Goal: Information Seeking & Learning: Learn about a topic

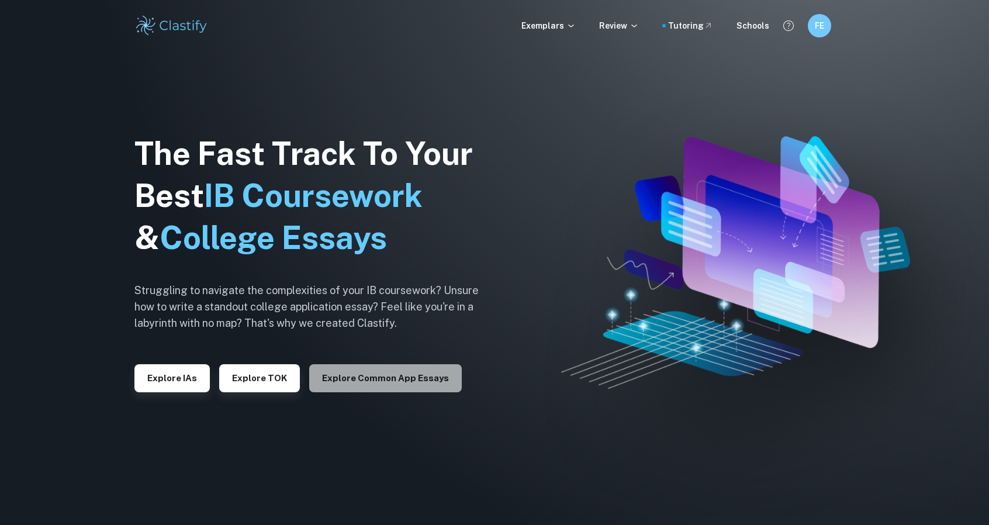
click at [407, 382] on button "Explore Common App essays" at bounding box center [385, 378] width 153 height 28
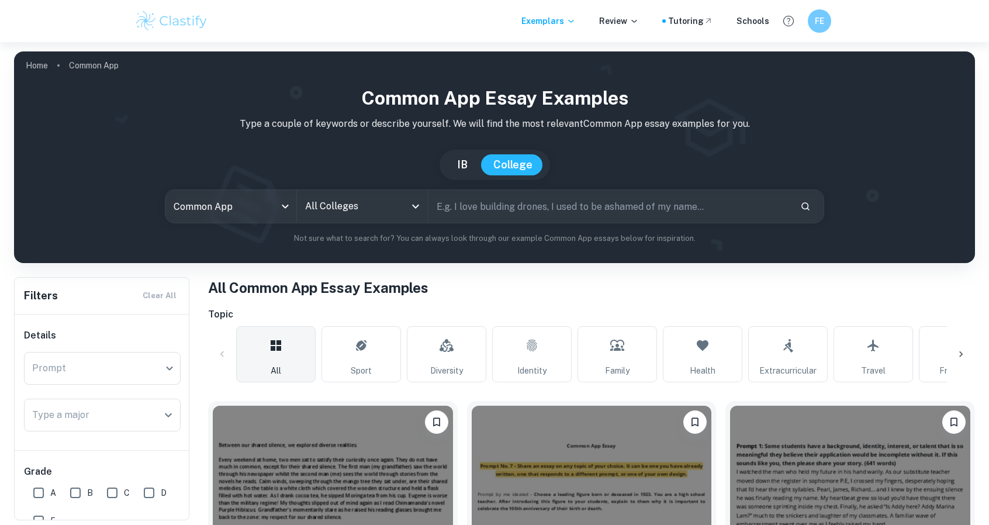
click at [363, 296] on h1 "All Common App Essay Examples" at bounding box center [591, 287] width 767 height 21
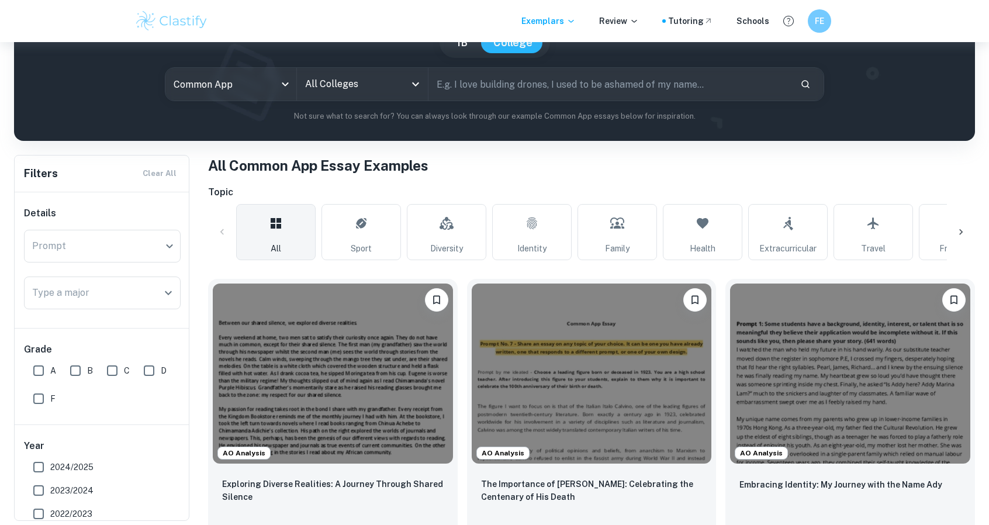
scroll to position [123, 0]
click at [158, 244] on div "​ Prompt" at bounding box center [102, 245] width 157 height 33
click at [166, 245] on div "​ Prompt" at bounding box center [102, 245] width 157 height 33
click at [174, 248] on div "​ Prompt" at bounding box center [102, 245] width 157 height 33
click at [239, 202] on div "Topic All Sport Diversity Identity Family Health Extracurricular Travel Friends…" at bounding box center [591, 222] width 767 height 75
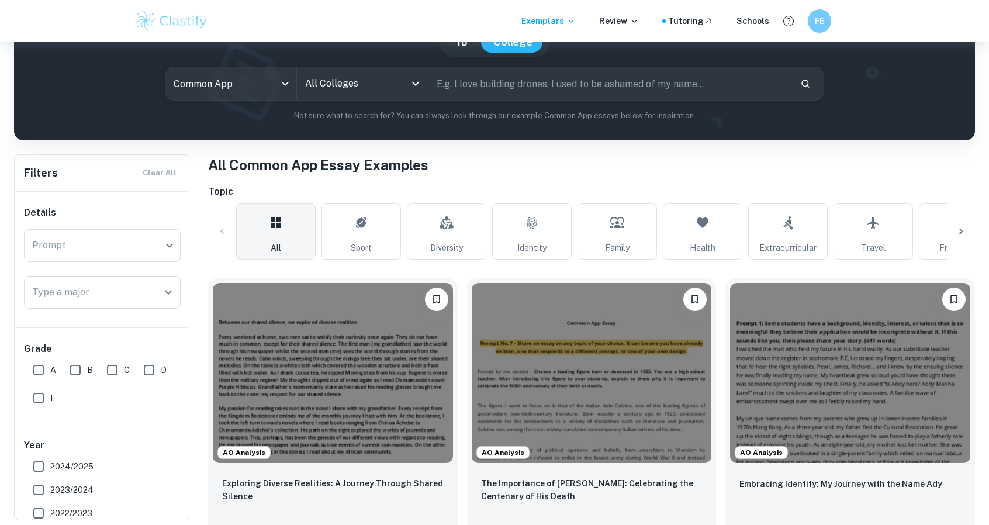
click at [417, 84] on icon "Open" at bounding box center [415, 84] width 7 height 4
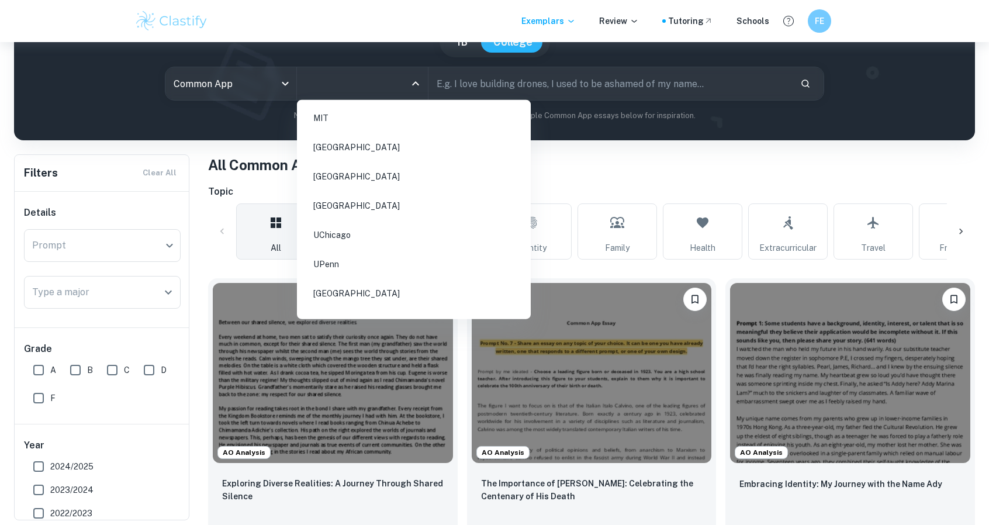
click at [376, 113] on li "MIT" at bounding box center [414, 118] width 224 height 27
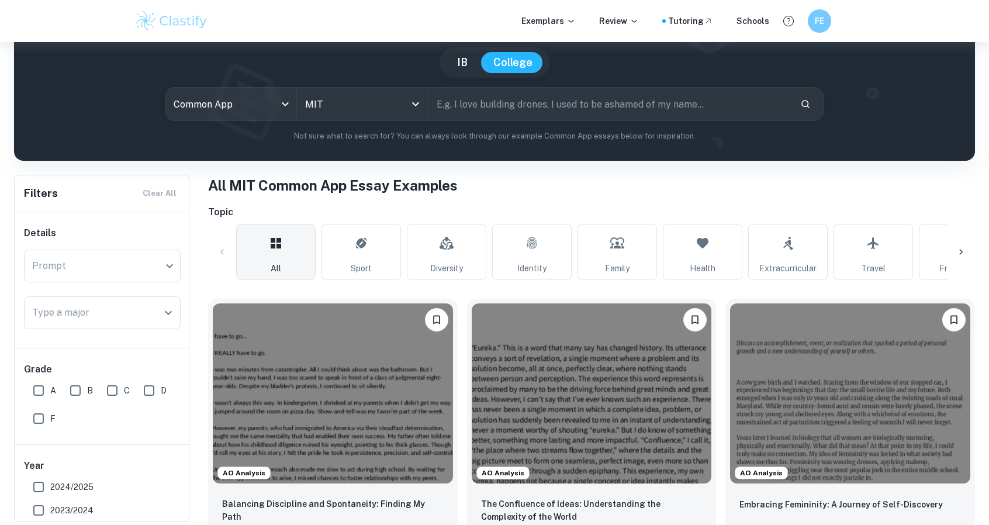
scroll to position [101, 0]
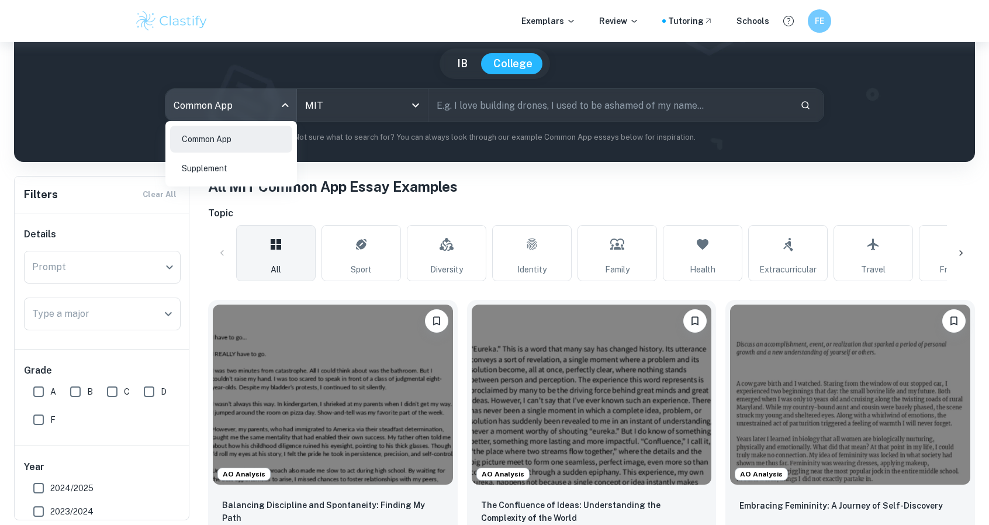
click at [272, 105] on body "We value your privacy We use cookies to enhance your browsing experience, serve…" at bounding box center [494, 203] width 989 height 525
click at [310, 163] on div at bounding box center [494, 262] width 989 height 525
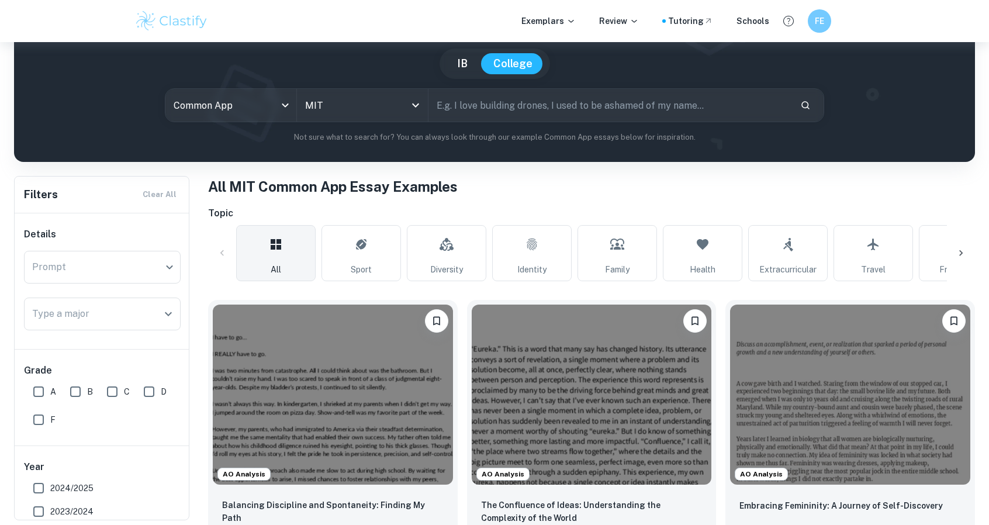
click at [308, 178] on h1 "All MIT Common App Essay Examples" at bounding box center [591, 186] width 767 height 21
click at [229, 212] on h6 "Topic" at bounding box center [591, 213] width 767 height 14
drag, startPoint x: 229, startPoint y: 212, endPoint x: 290, endPoint y: 191, distance: 64.5
click at [290, 191] on h1 "All MIT Common App Essay Examples" at bounding box center [591, 186] width 767 height 21
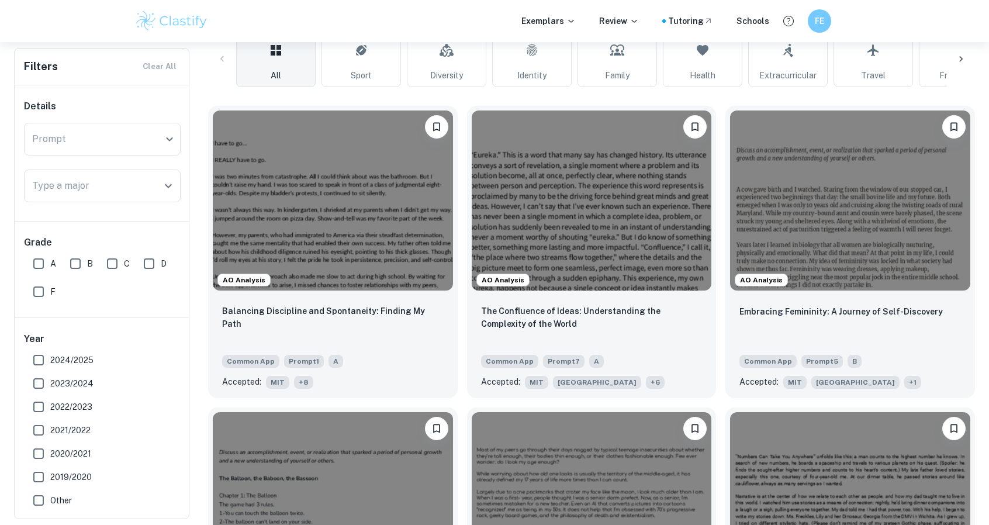
scroll to position [299, 0]
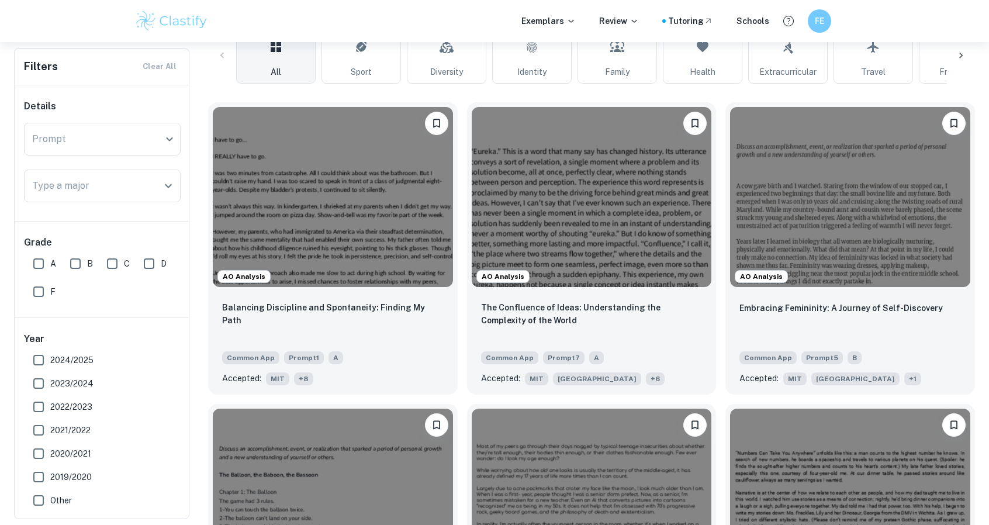
click at [166, 141] on div "​ Prompt" at bounding box center [102, 139] width 157 height 33
click at [173, 188] on icon "Open" at bounding box center [168, 186] width 14 height 14
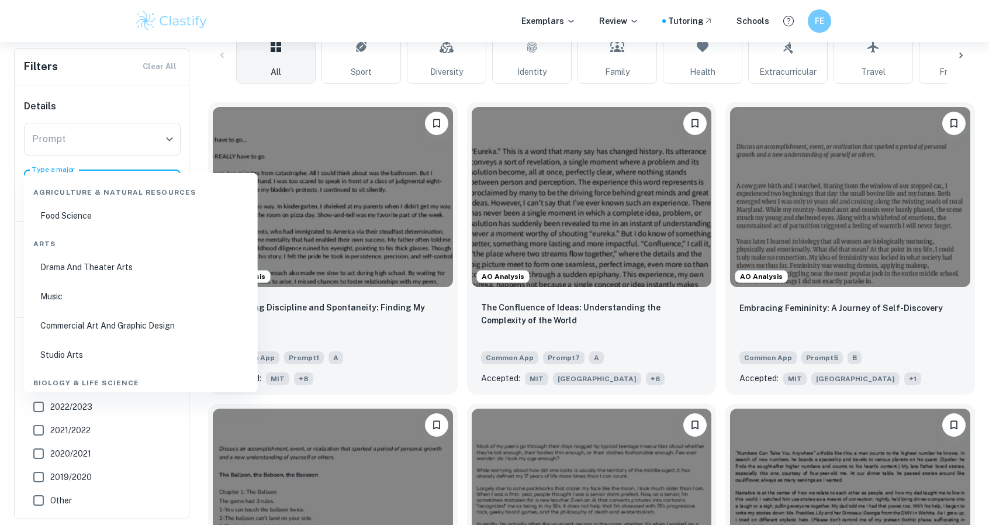
scroll to position [270, 0]
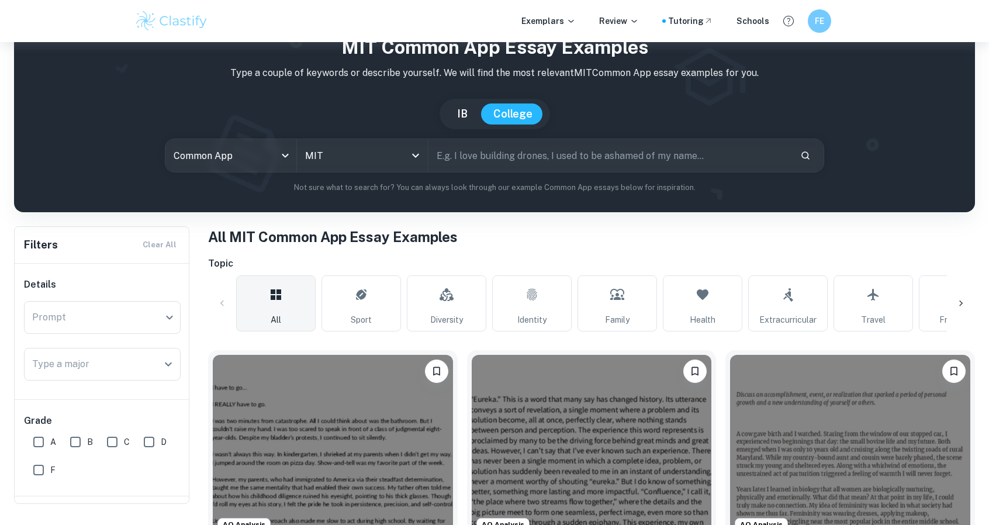
scroll to position [52, 0]
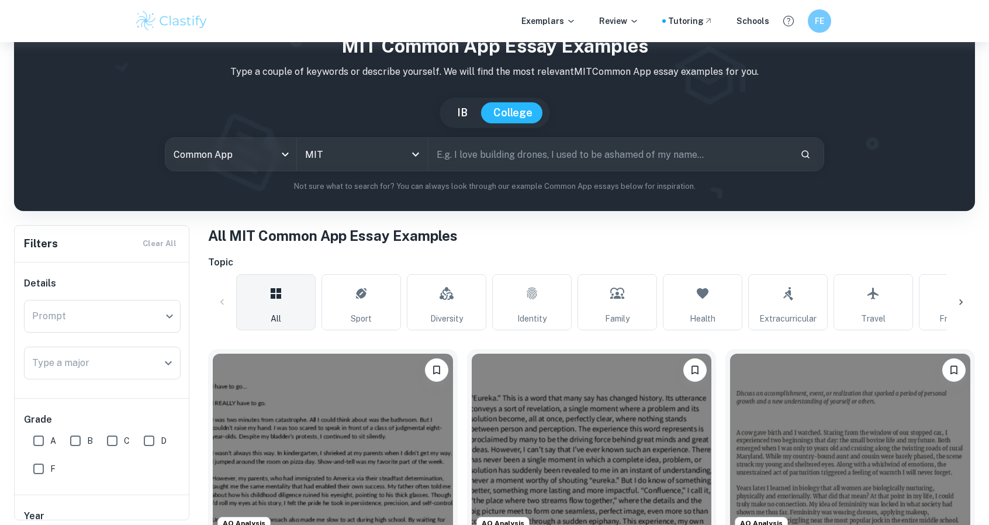
click at [538, 158] on input "text" at bounding box center [610, 154] width 362 height 33
click at [496, 160] on input "text" at bounding box center [610, 154] width 362 height 33
paste input "characterize yourself"
type input "characterize yourself"
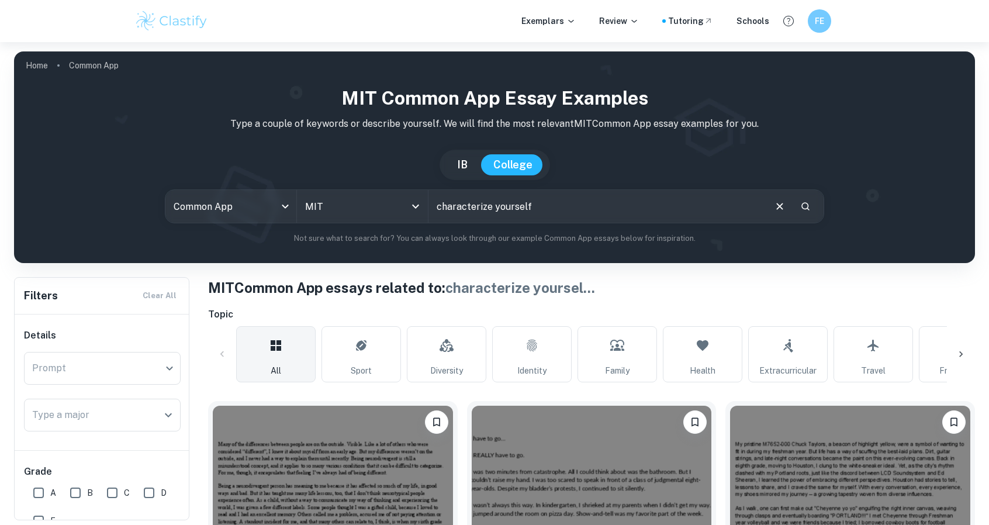
click at [768, 295] on h1 "MIT Common App essays related to: characterize yoursel ..." at bounding box center [591, 287] width 767 height 21
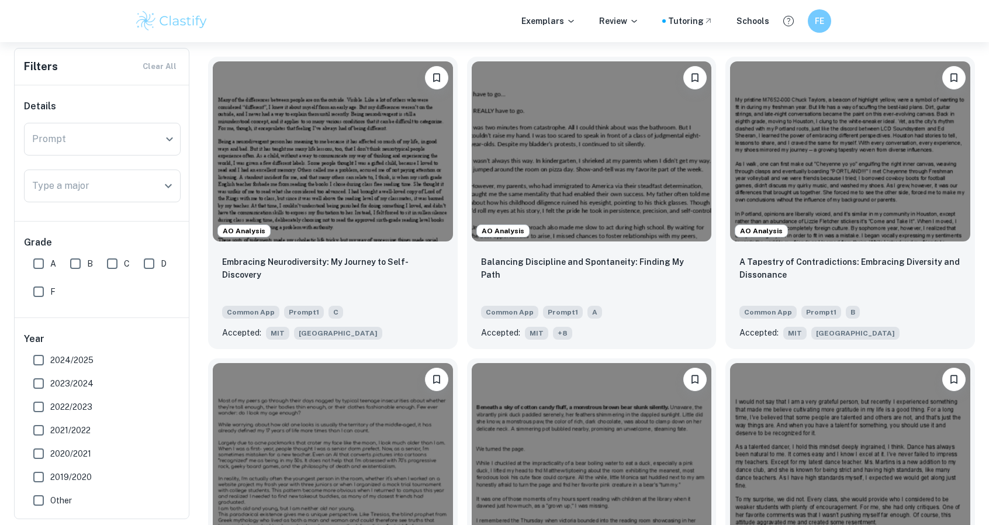
scroll to position [345, 0]
click at [34, 268] on input "A" at bounding box center [38, 263] width 23 height 23
checkbox input "true"
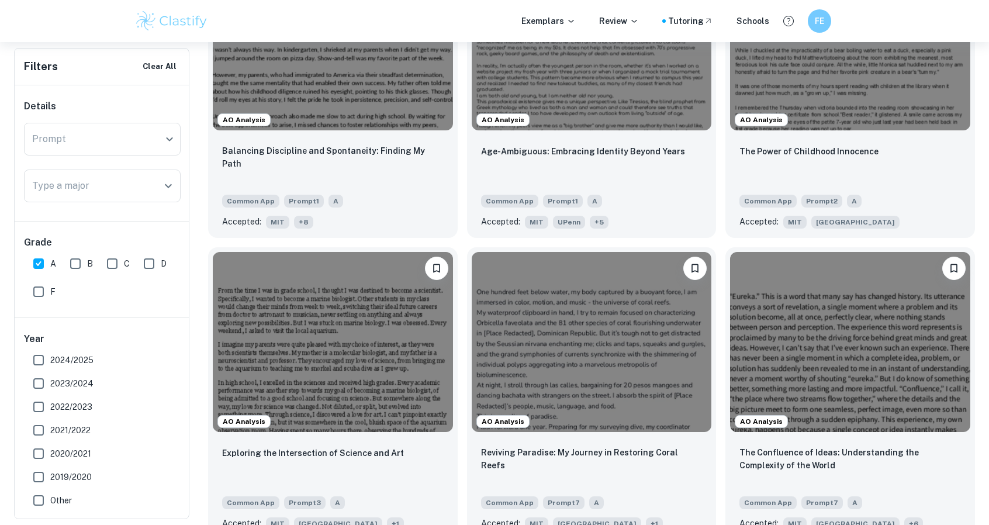
scroll to position [500, 0]
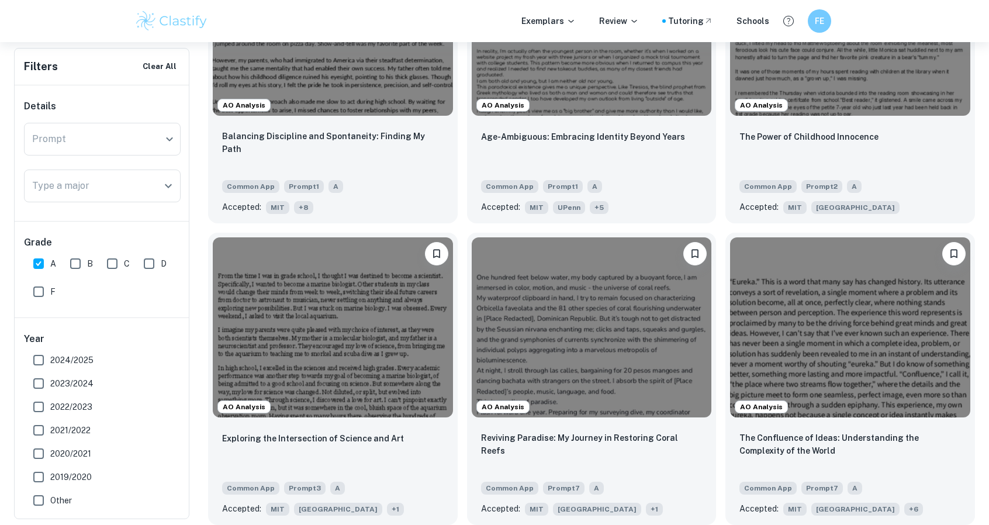
click at [493, 13] on div "Exemplars Review Tutoring Schools FE" at bounding box center [494, 20] width 748 height 23
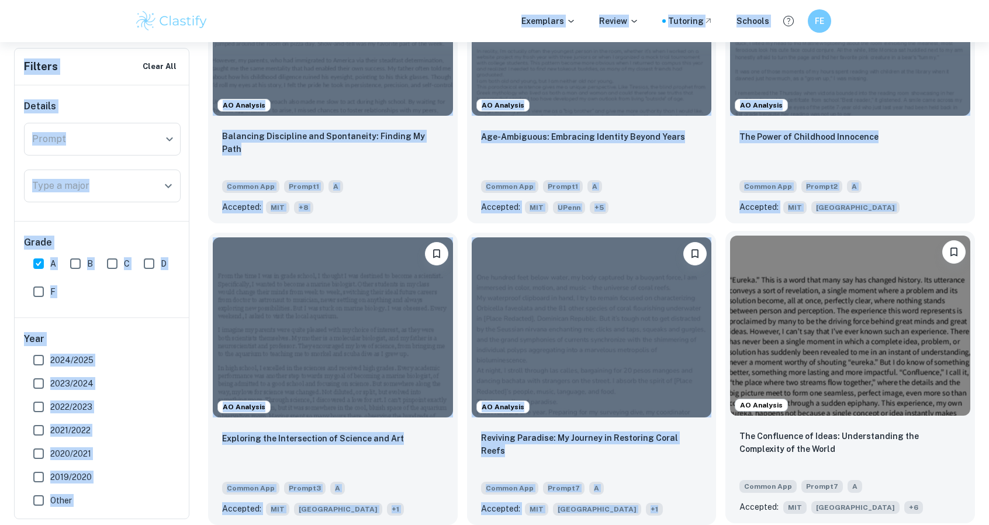
drag, startPoint x: 493, startPoint y: 13, endPoint x: 848, endPoint y: 344, distance: 485.2
click at [848, 344] on div "Exemplars Review Tutoring Schools FE Home Common App MIT Common App Essay Examp…" at bounding box center [494, 34] width 989 height 981
click at [427, 13] on div "Exemplars Review Tutoring Schools FE" at bounding box center [494, 20] width 748 height 23
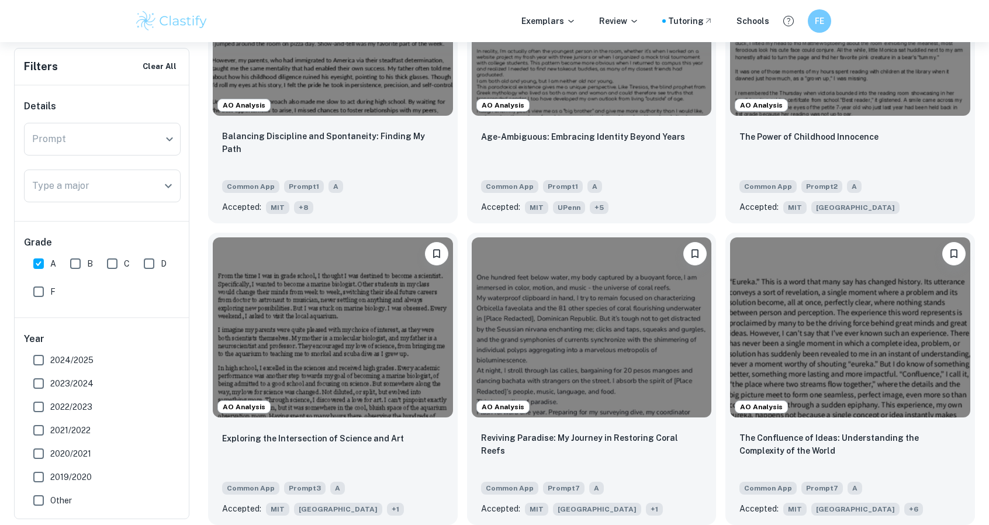
click at [427, 13] on div "Exemplars Review Tutoring Schools FE" at bounding box center [494, 20] width 748 height 23
click at [416, 13] on div "Exemplars Review Tutoring Schools FE" at bounding box center [494, 20] width 748 height 23
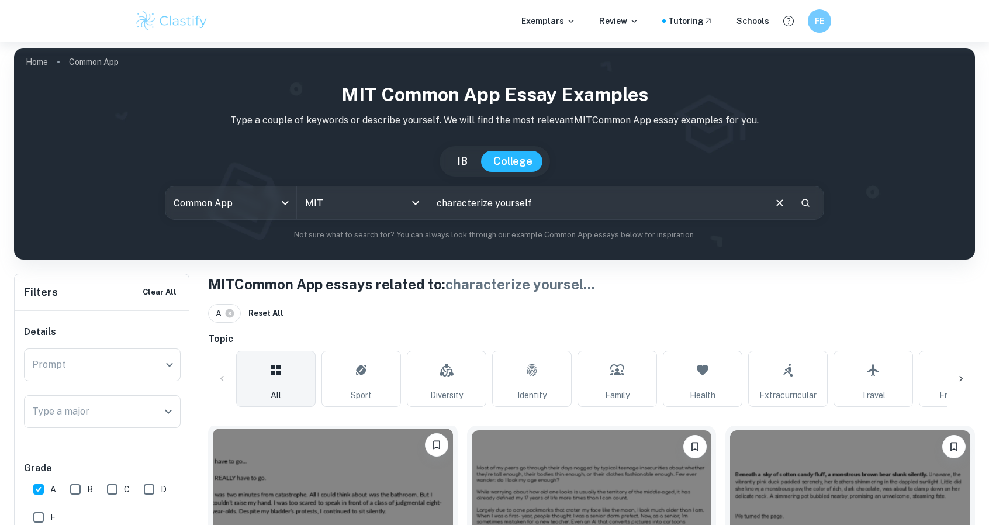
scroll to position [0, 0]
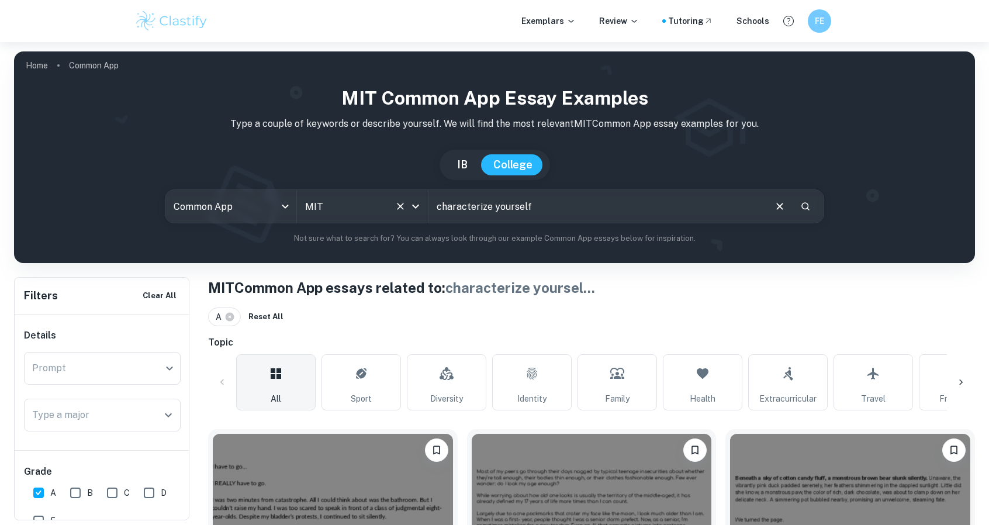
click at [415, 209] on icon "Open" at bounding box center [416, 206] width 14 height 14
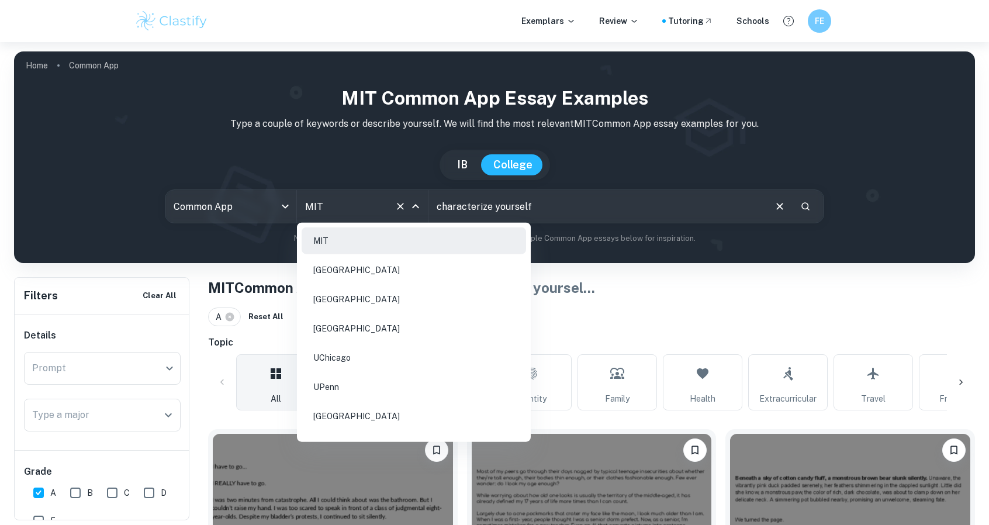
click at [376, 277] on li "[GEOGRAPHIC_DATA]" at bounding box center [414, 270] width 224 height 27
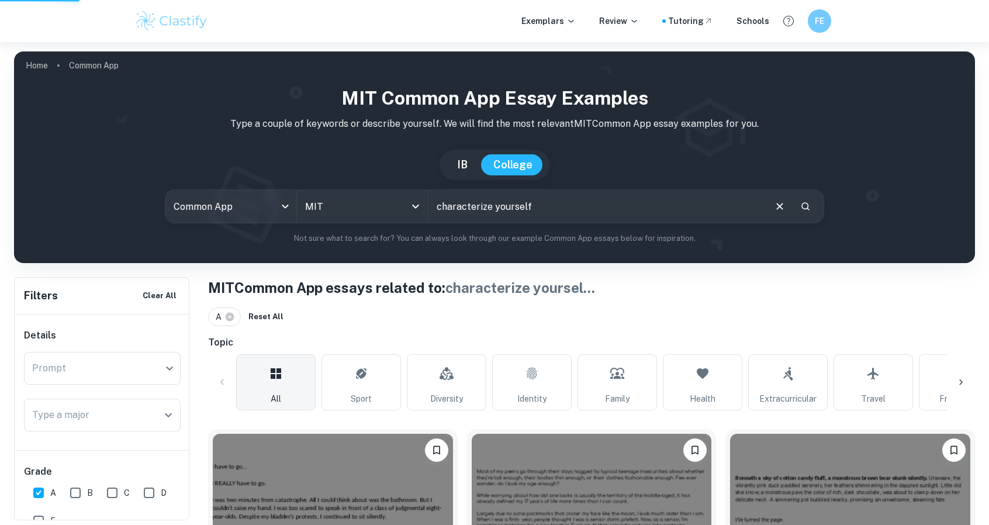
type input "[GEOGRAPHIC_DATA]"
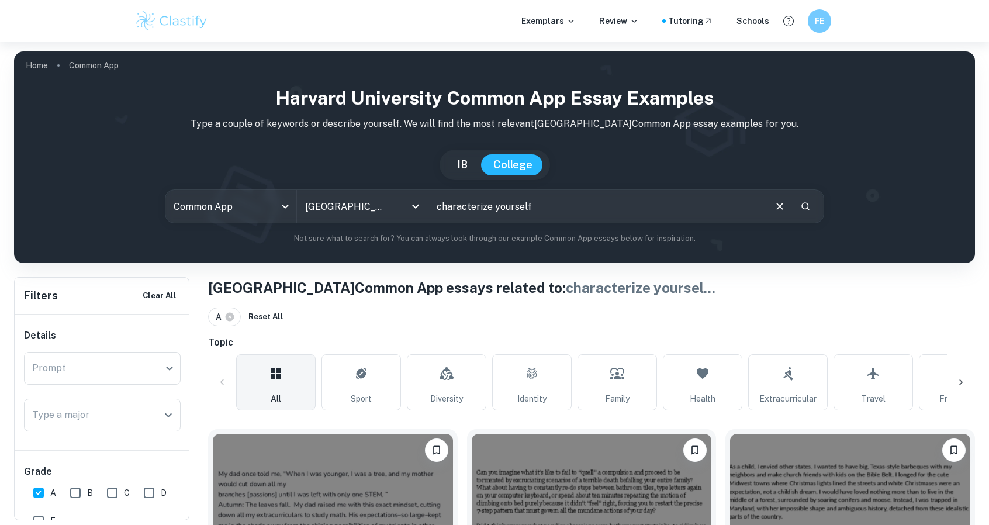
click at [395, 319] on div "A Reset All" at bounding box center [591, 317] width 767 height 19
drag, startPoint x: 395, startPoint y: 319, endPoint x: 395, endPoint y: 310, distance: 8.8
click at [395, 310] on div "A Reset All" at bounding box center [591, 317] width 767 height 19
click at [402, 206] on icon "Clear" at bounding box center [401, 207] width 12 height 12
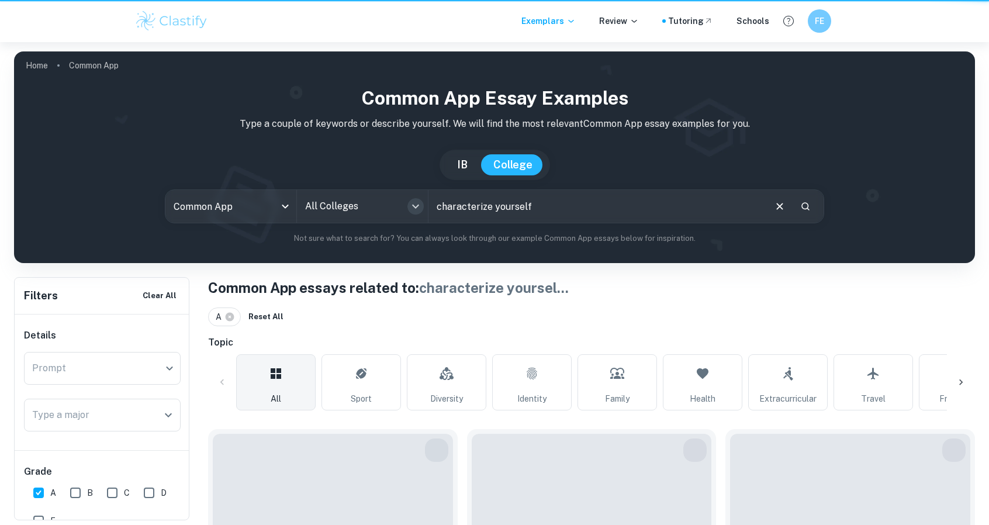
click at [409, 206] on icon "Open" at bounding box center [416, 206] width 14 height 14
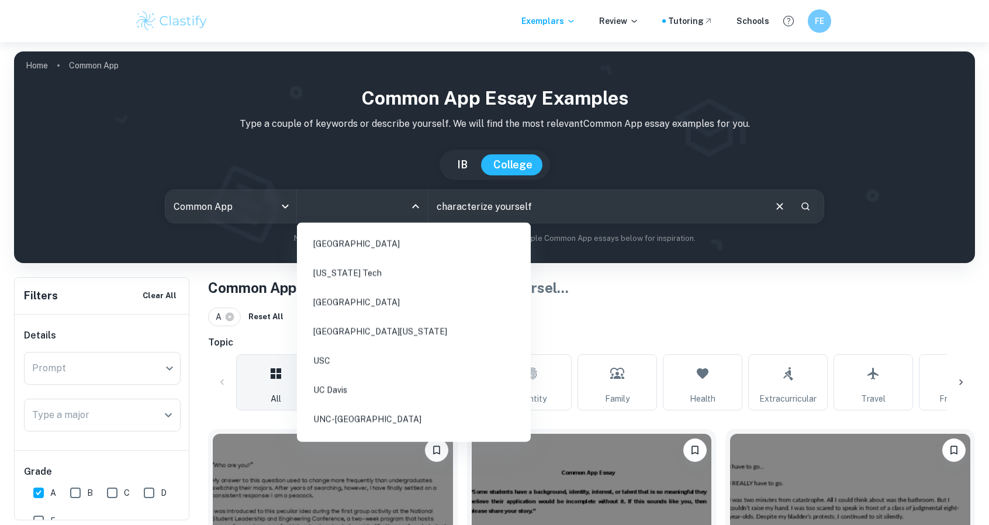
scroll to position [713, 0]
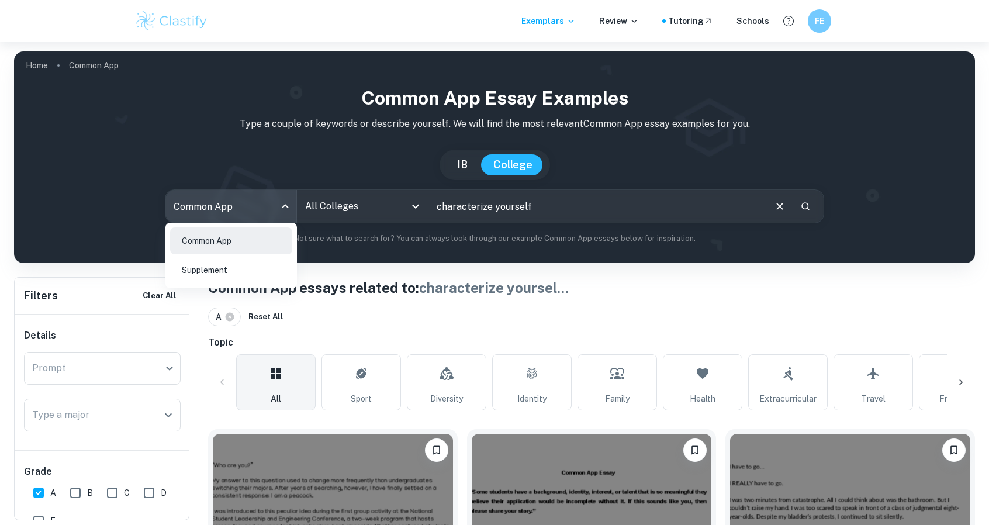
click at [267, 203] on body "We value your privacy We use cookies to enhance your browsing experience, serve…" at bounding box center [494, 304] width 989 height 525
click at [255, 260] on li "Supplement" at bounding box center [231, 270] width 122 height 27
checkbox input "false"
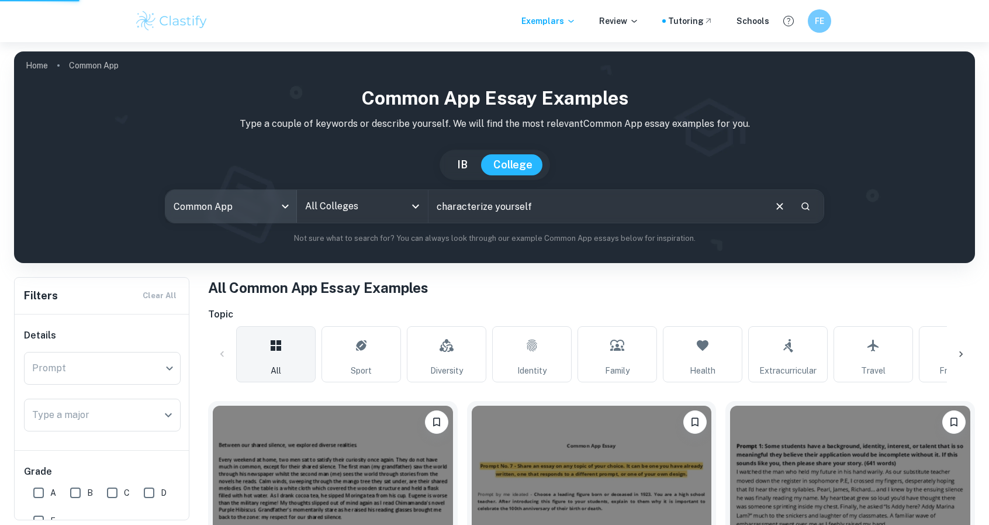
type input "supplement"
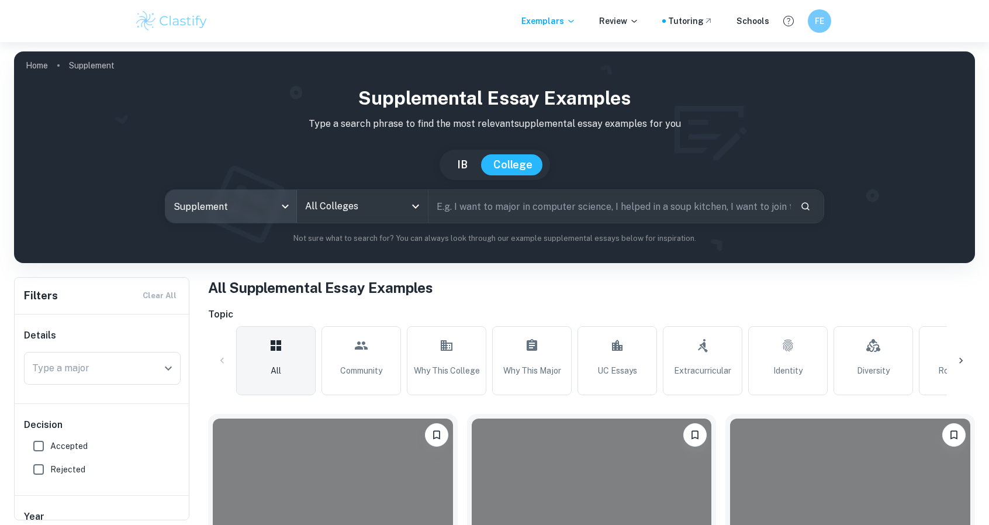
click at [413, 198] on button "Open" at bounding box center [415, 206] width 16 height 16
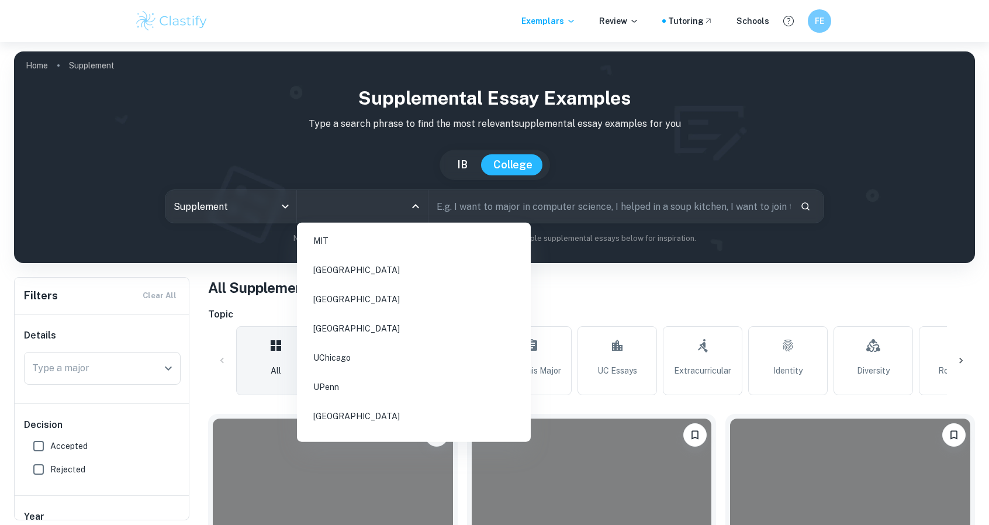
click at [402, 267] on li "[GEOGRAPHIC_DATA]" at bounding box center [414, 270] width 224 height 27
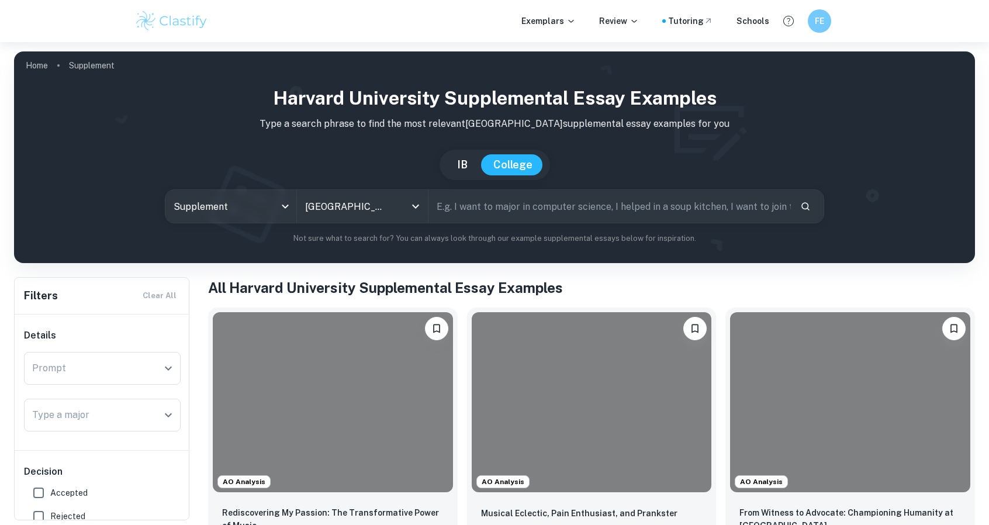
click at [444, 298] on h1 "All Harvard University Supplemental Essay Examples" at bounding box center [591, 287] width 767 height 21
drag, startPoint x: 403, startPoint y: 254, endPoint x: 720, endPoint y: 251, distance: 316.9
click at [720, 251] on div "Harvard University Supplemental Essay Examples Type a search phrase to find the…" at bounding box center [494, 169] width 961 height 188
click at [730, 231] on div "Harvard University Supplemental Essay Examples Type a search phrase to find the…" at bounding box center [494, 164] width 942 height 160
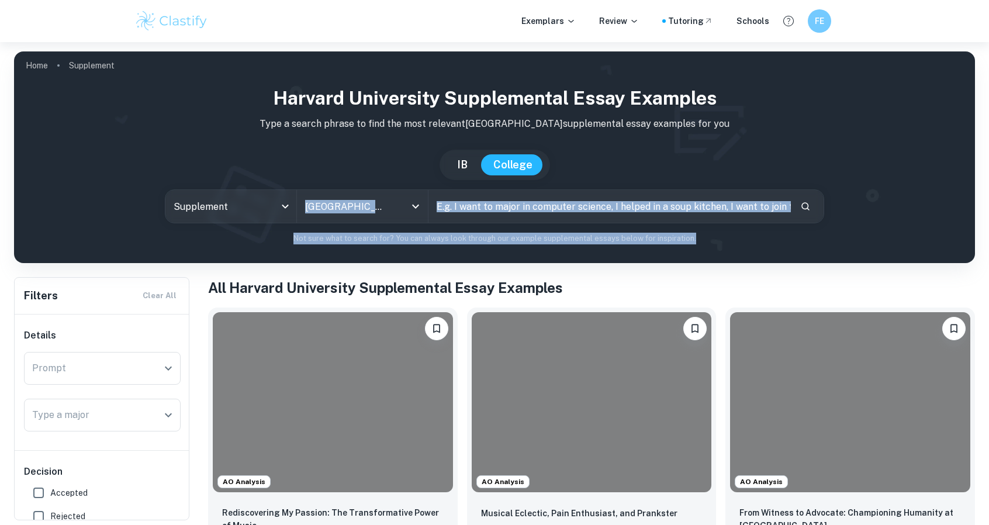
drag, startPoint x: 730, startPoint y: 231, endPoint x: 30, endPoint y: 148, distance: 704.1
click at [30, 148] on div "Harvard University Supplemental Essay Examples Type a search phrase to find the…" at bounding box center [494, 164] width 942 height 160
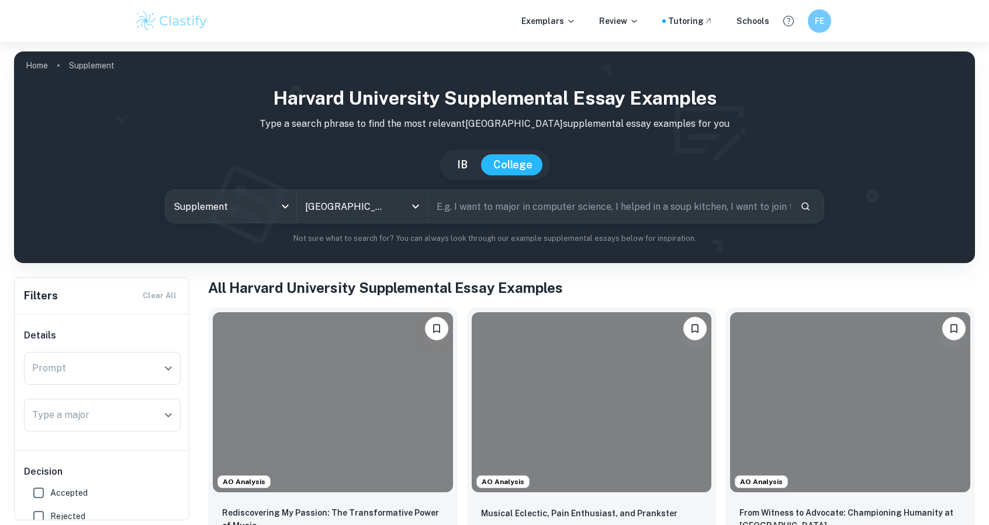
click at [85, 164] on div "[GEOGRAPHIC_DATA]" at bounding box center [494, 165] width 942 height 30
click at [337, 236] on p "Not sure what to search for? You can always look through our example supplement…" at bounding box center [494, 239] width 942 height 12
drag, startPoint x: 337, startPoint y: 236, endPoint x: 327, endPoint y: 240, distance: 10.0
click at [327, 240] on p "Not sure what to search for? You can always look through our example supplement…" at bounding box center [494, 239] width 942 height 12
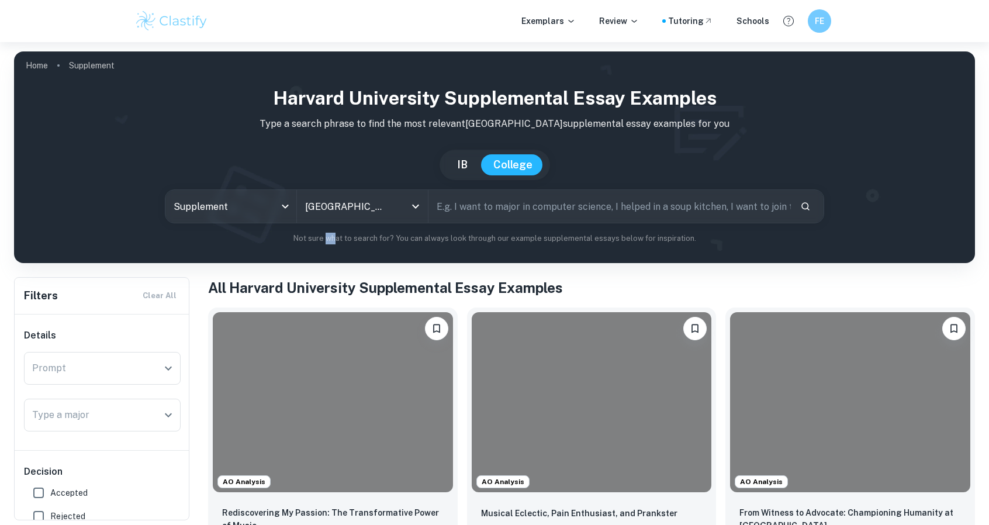
drag, startPoint x: 327, startPoint y: 240, endPoint x: 318, endPoint y: 239, distance: 9.4
click at [327, 240] on p "Not sure what to search for? You can always look through our example supplement…" at bounding box center [494, 239] width 942 height 12
click at [296, 237] on p "Not sure what to search for? You can always look through our example supplement…" at bounding box center [494, 239] width 942 height 12
click at [260, 201] on body "We value your privacy We use cookies to enhance your browsing experience, serve…" at bounding box center [494, 304] width 989 height 525
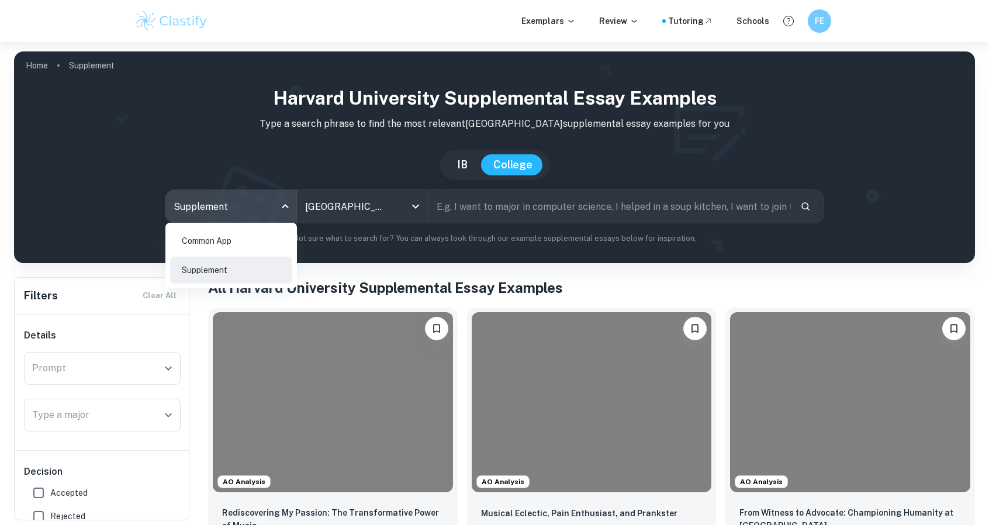
click at [258, 232] on li "Common App" at bounding box center [231, 240] width 122 height 27
type input "common app"
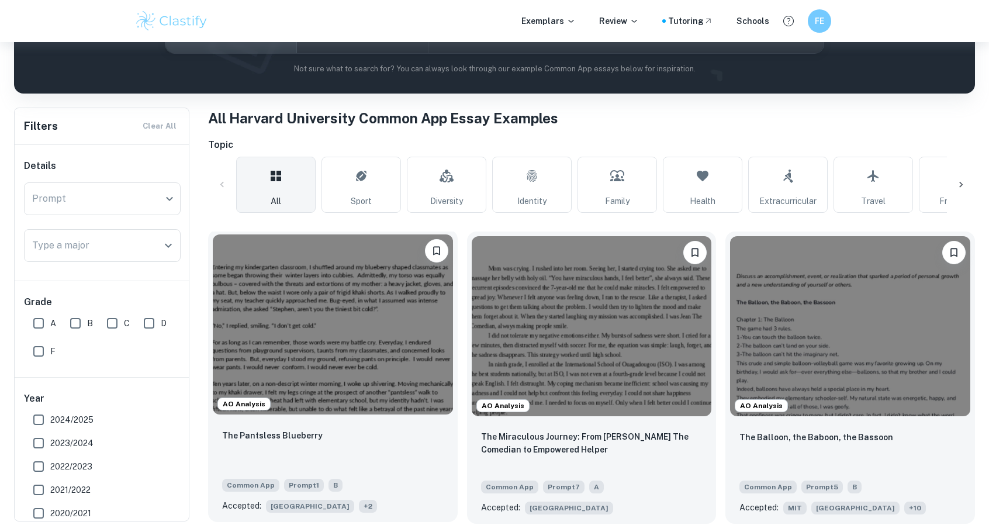
scroll to position [171, 0]
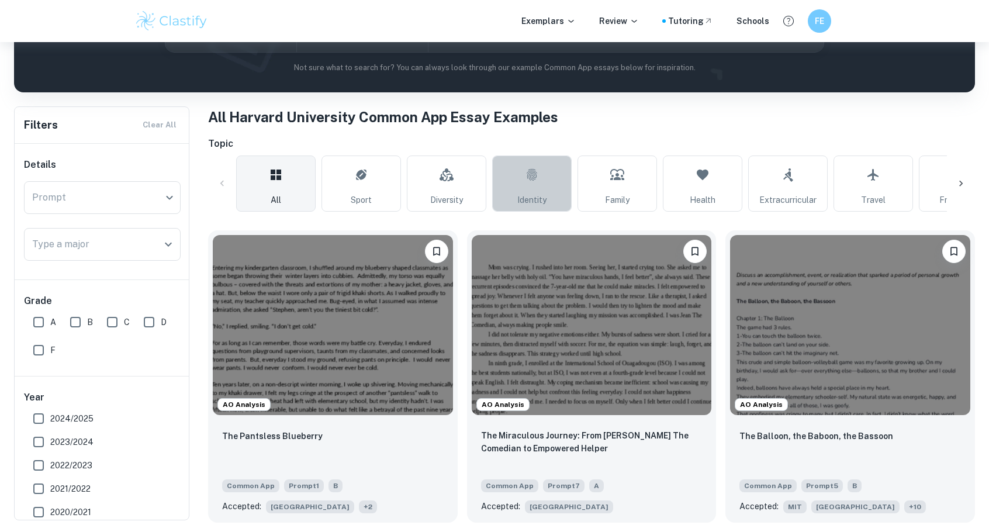
click at [539, 177] on link "Identity" at bounding box center [532, 184] width 80 height 56
type input "Identity"
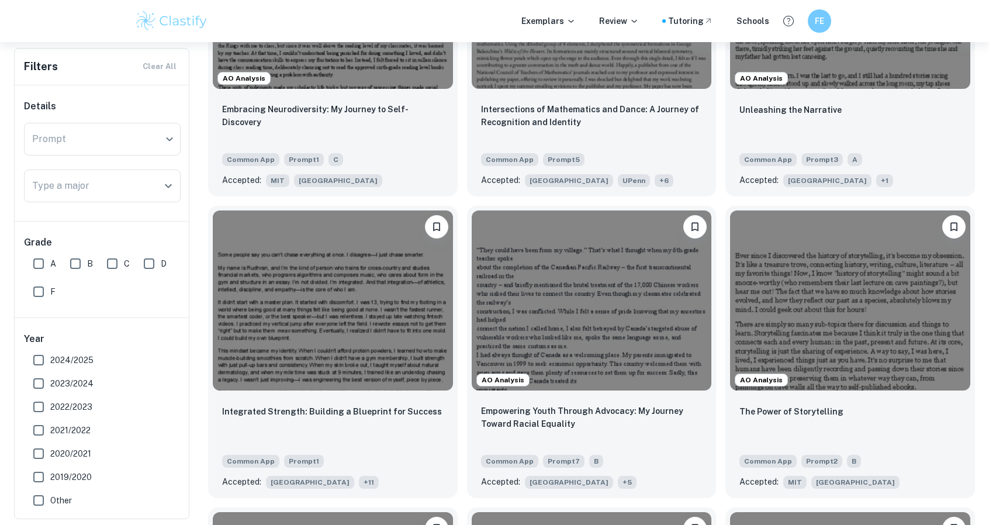
scroll to position [1184, 0]
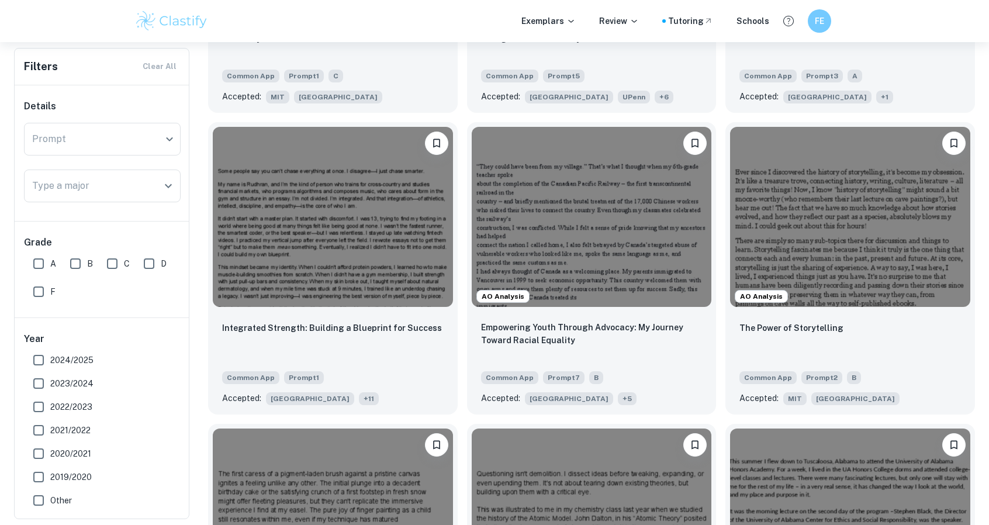
click at [721, 122] on div "AO Analysis The Power of Storytelling Common App Prompt 2 B Accepted: MIT [GEOG…" at bounding box center [845, 264] width 259 height 302
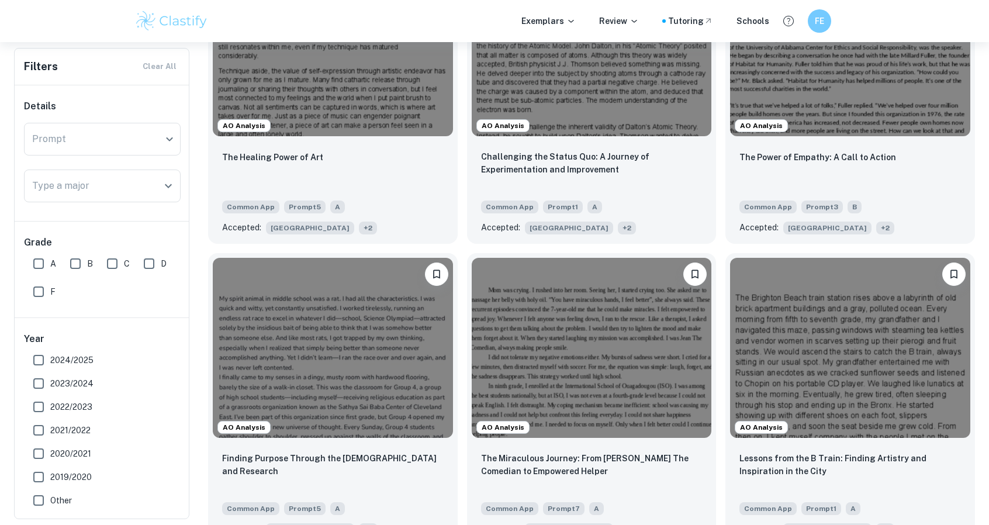
scroll to position [1649, 0]
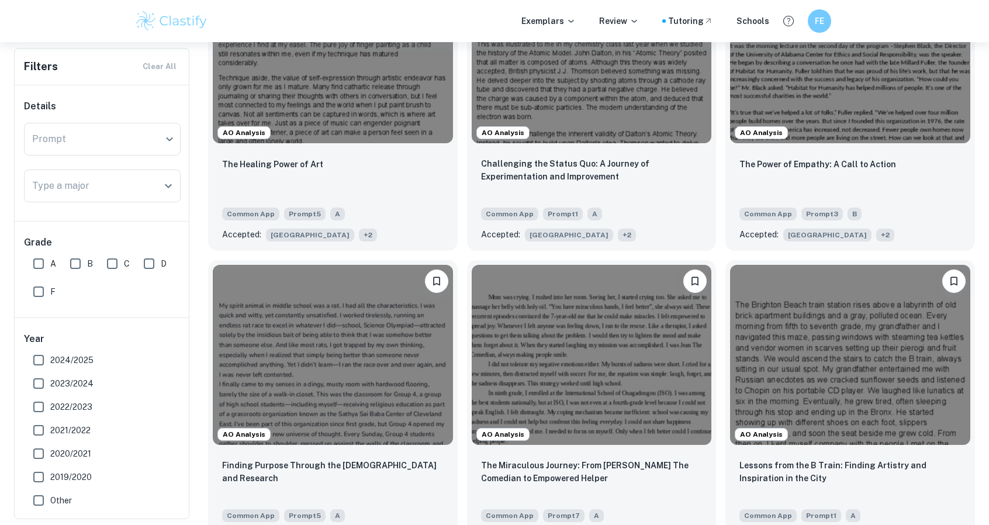
click at [196, 257] on div "Filters Clear All Details Prompt ​ Prompt Type a major Type a major Grade A B C…" at bounding box center [494, 344] width 961 height 3433
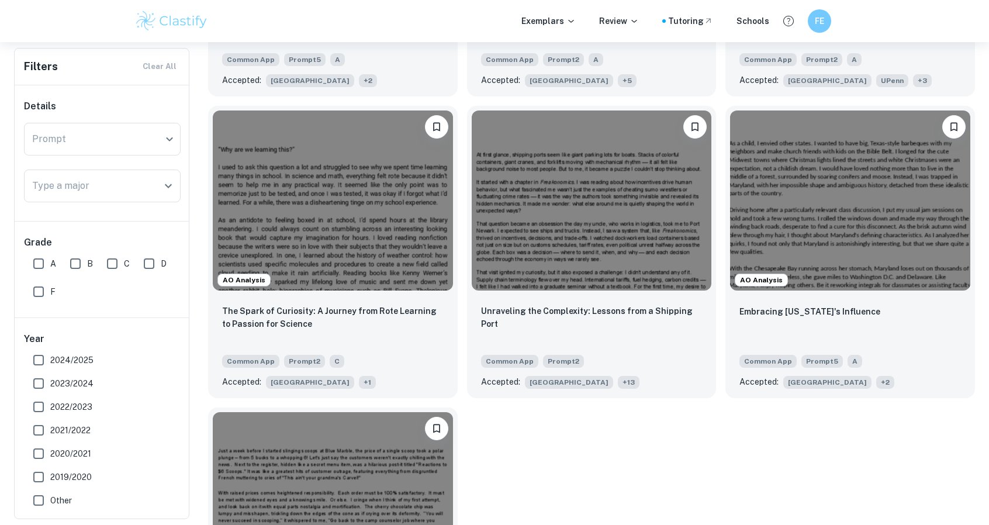
scroll to position [3009, 0]
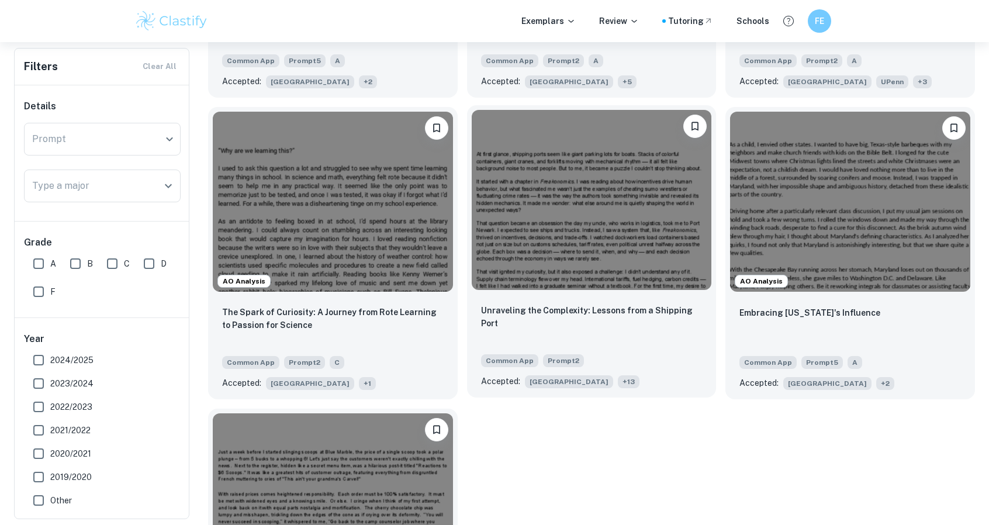
drag, startPoint x: 592, startPoint y: 474, endPoint x: 512, endPoint y: 281, distance: 209.2
click at [512, 281] on img at bounding box center [592, 200] width 240 height 180
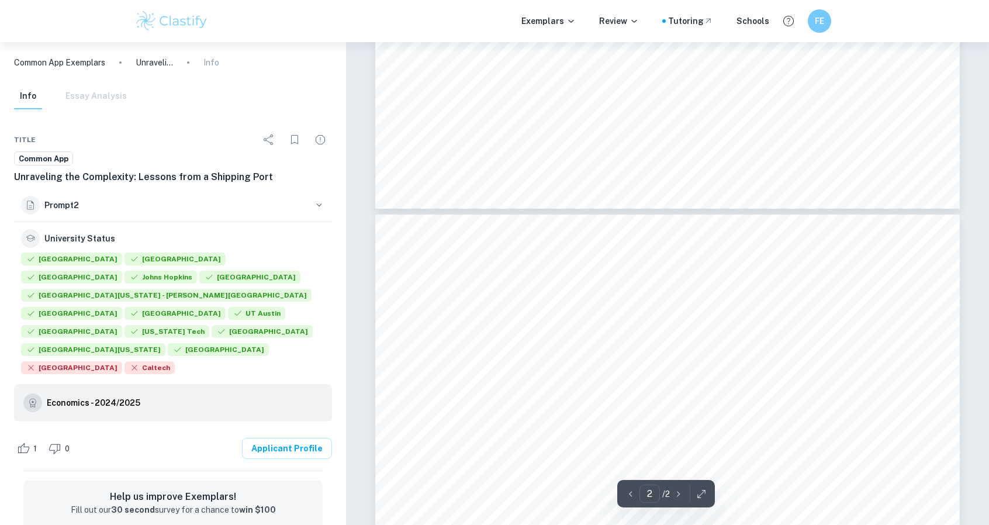
scroll to position [654, 0]
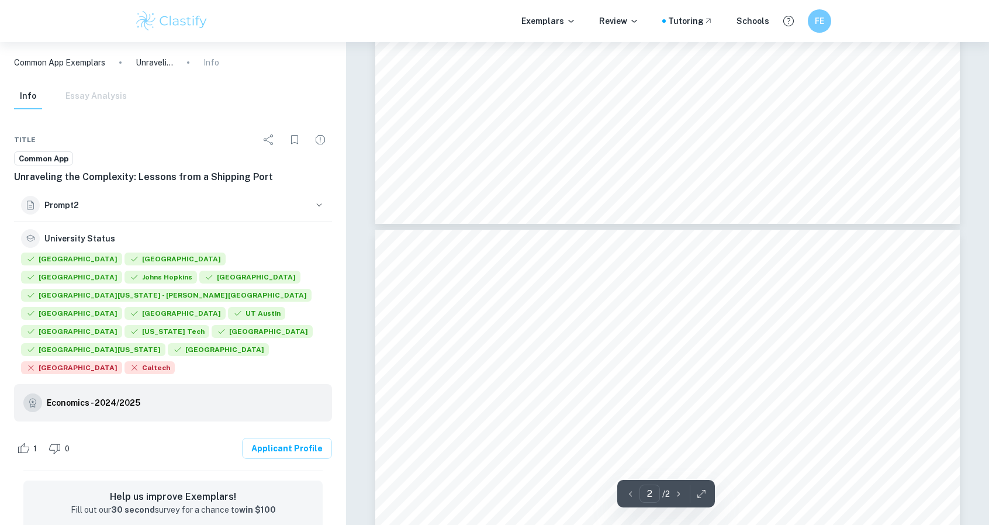
type input "1"
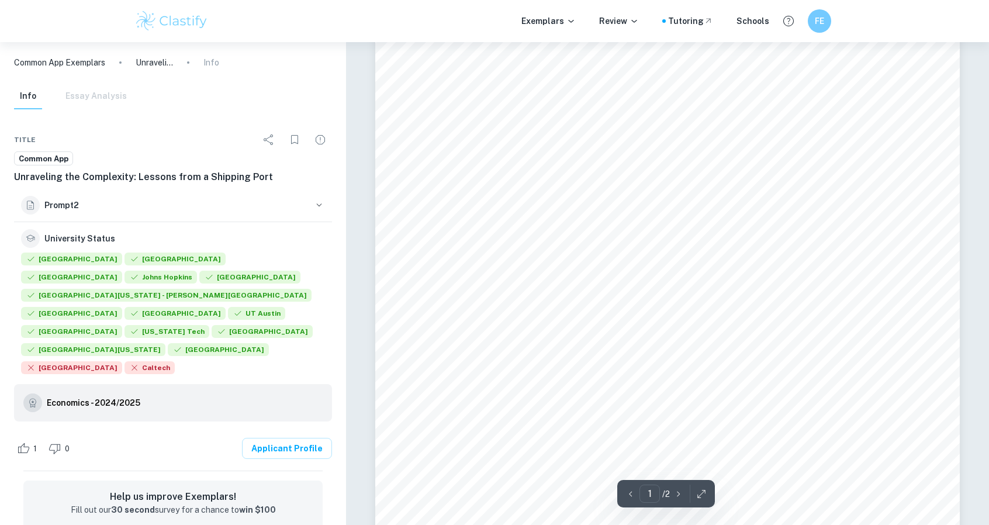
scroll to position [0, 0]
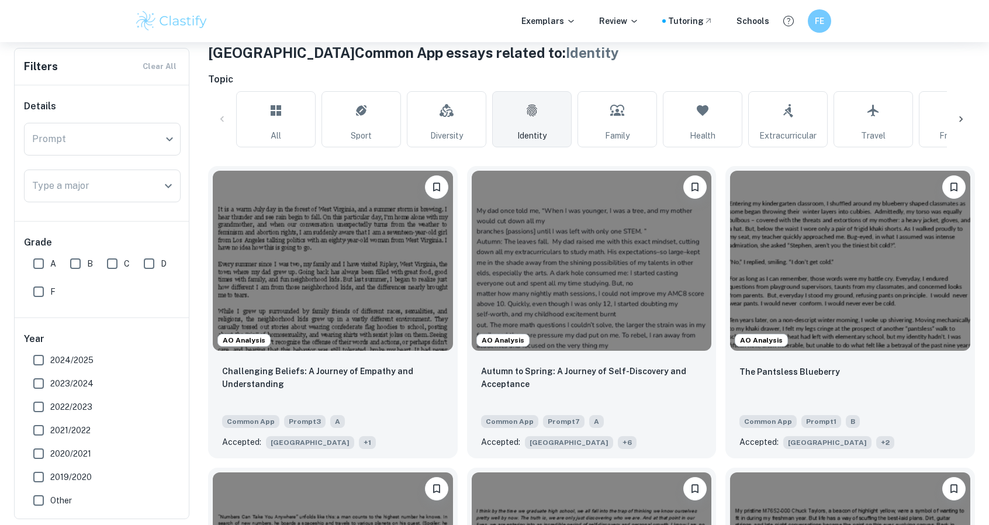
scroll to position [236, 0]
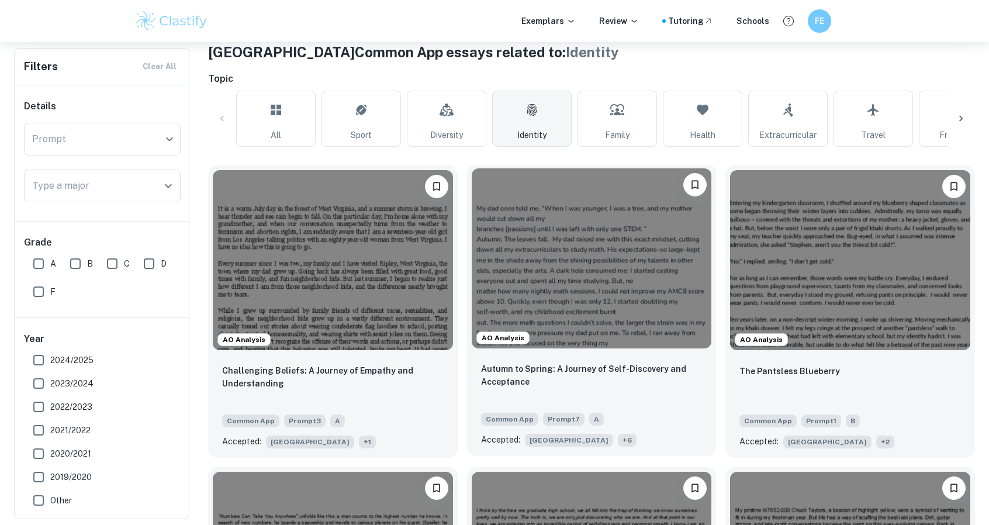
click at [573, 319] on img at bounding box center [592, 258] width 240 height 180
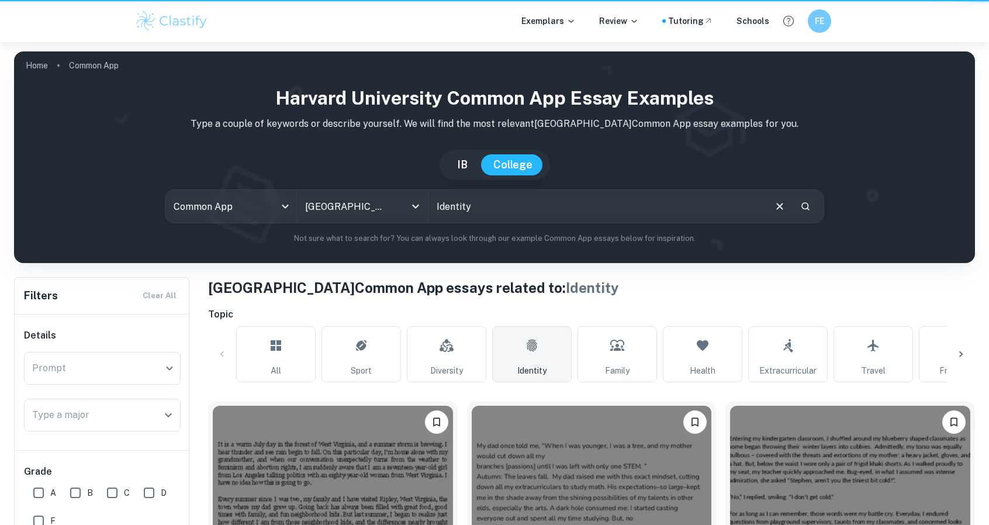
scroll to position [236, 0]
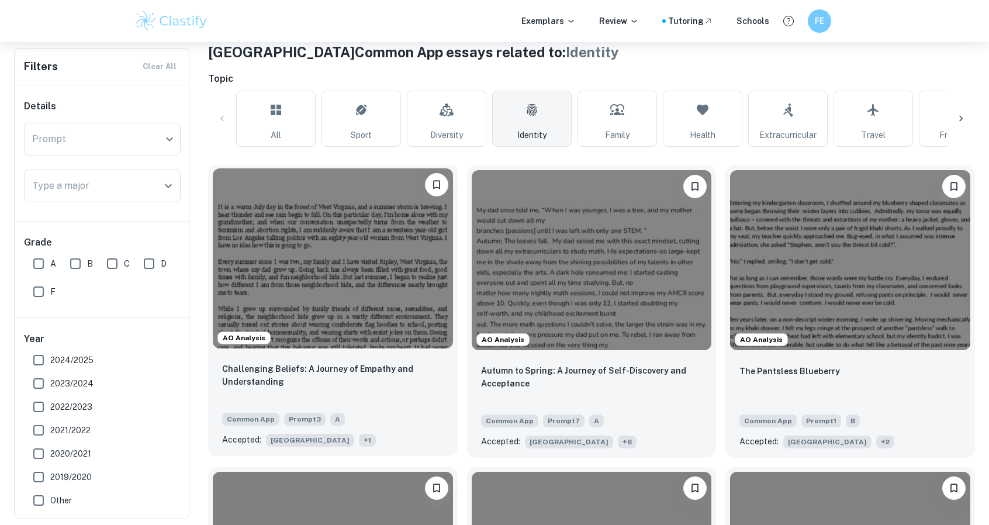
click at [303, 262] on img at bounding box center [333, 258] width 240 height 180
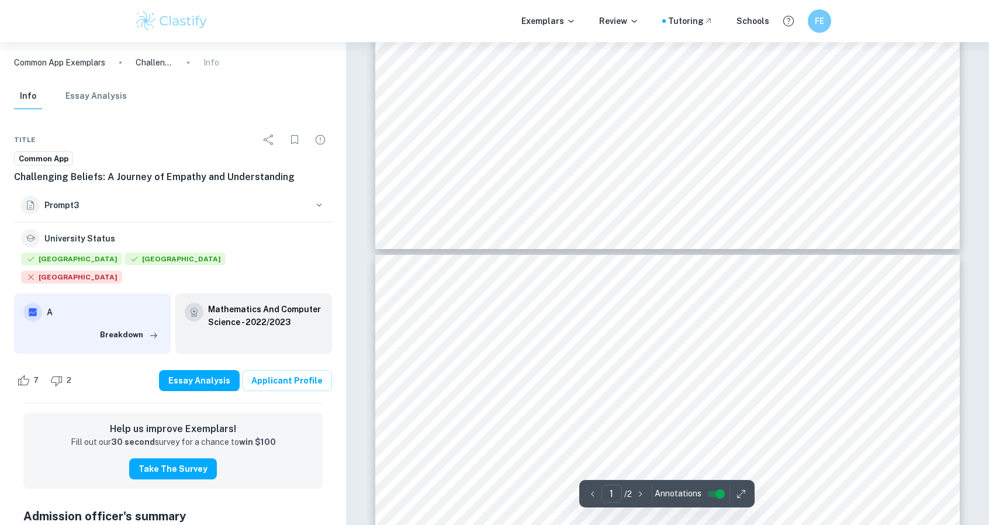
type input "2"
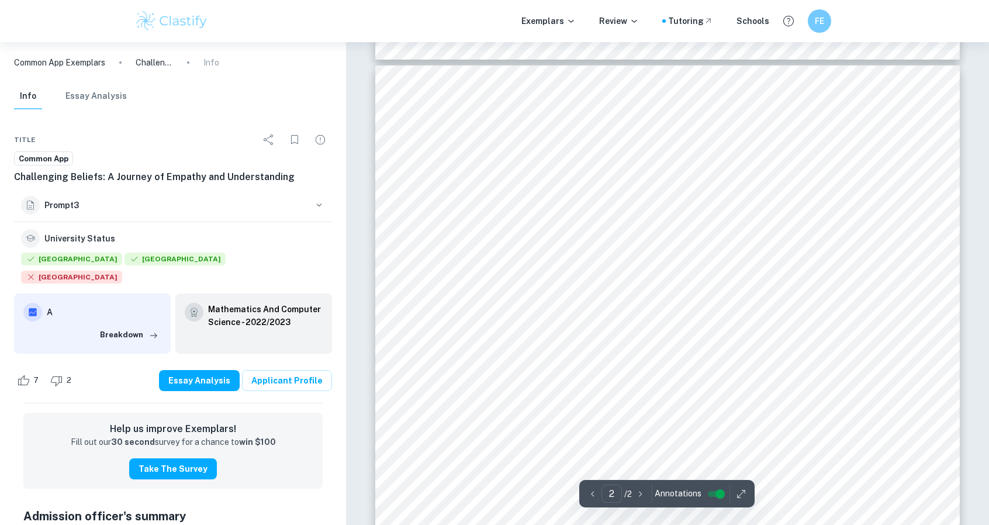
scroll to position [748, 0]
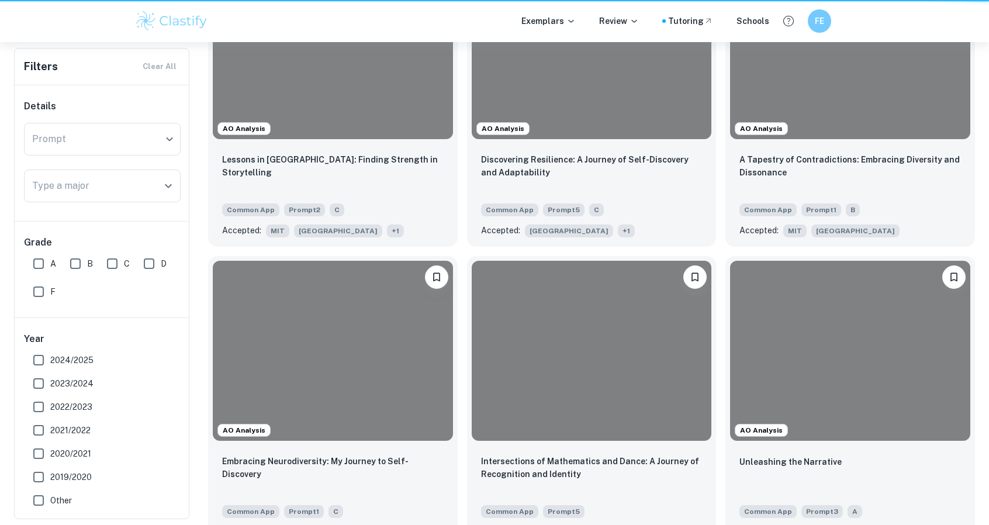
scroll to position [236, 0]
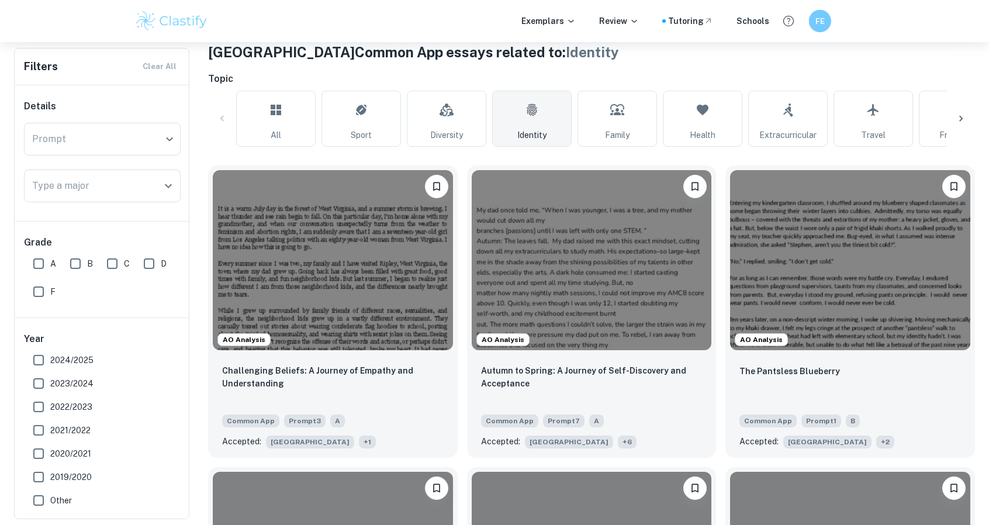
drag, startPoint x: 840, startPoint y: 26, endPoint x: 797, endPoint y: 12, distance: 44.2
click at [797, 12] on div "Exemplars Review Tutoring Schools FE" at bounding box center [494, 20] width 748 height 23
drag, startPoint x: 797, startPoint y: 12, endPoint x: 825, endPoint y: 29, distance: 32.5
click at [825, 29] on div "Exemplars Review Tutoring Schools FE" at bounding box center [494, 20] width 748 height 23
click at [825, 29] on div "FE" at bounding box center [819, 21] width 24 height 24
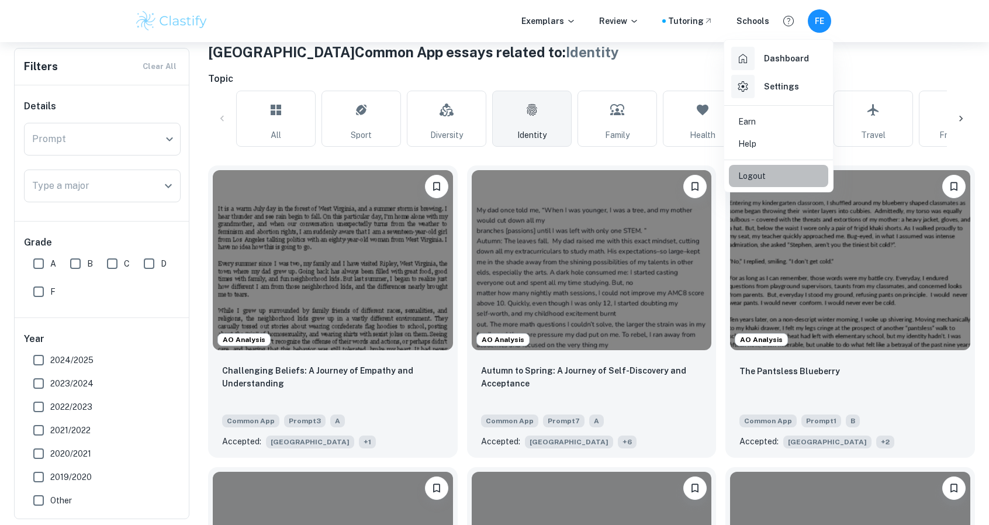
click at [768, 175] on li "Logout" at bounding box center [778, 176] width 99 height 22
